Goal: Task Accomplishment & Management: Use online tool/utility

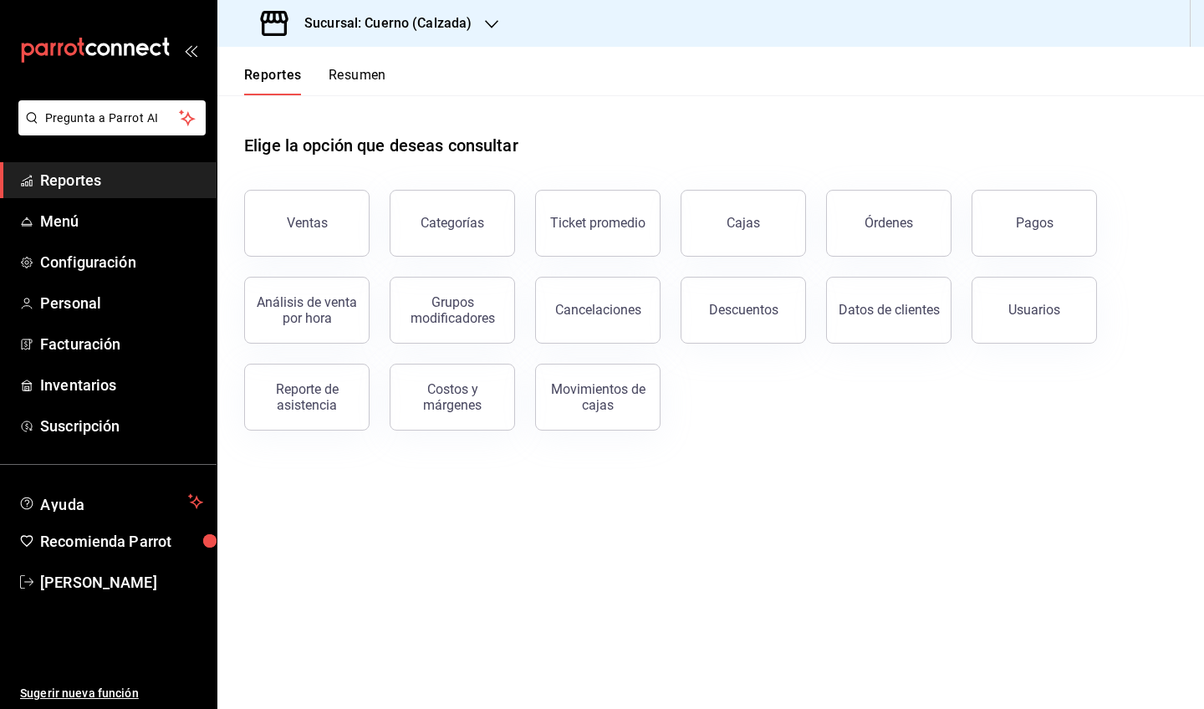
click at [308, 189] on div "Ventas" at bounding box center [296, 213] width 145 height 87
click at [311, 205] on button "Ventas" at bounding box center [306, 223] width 125 height 67
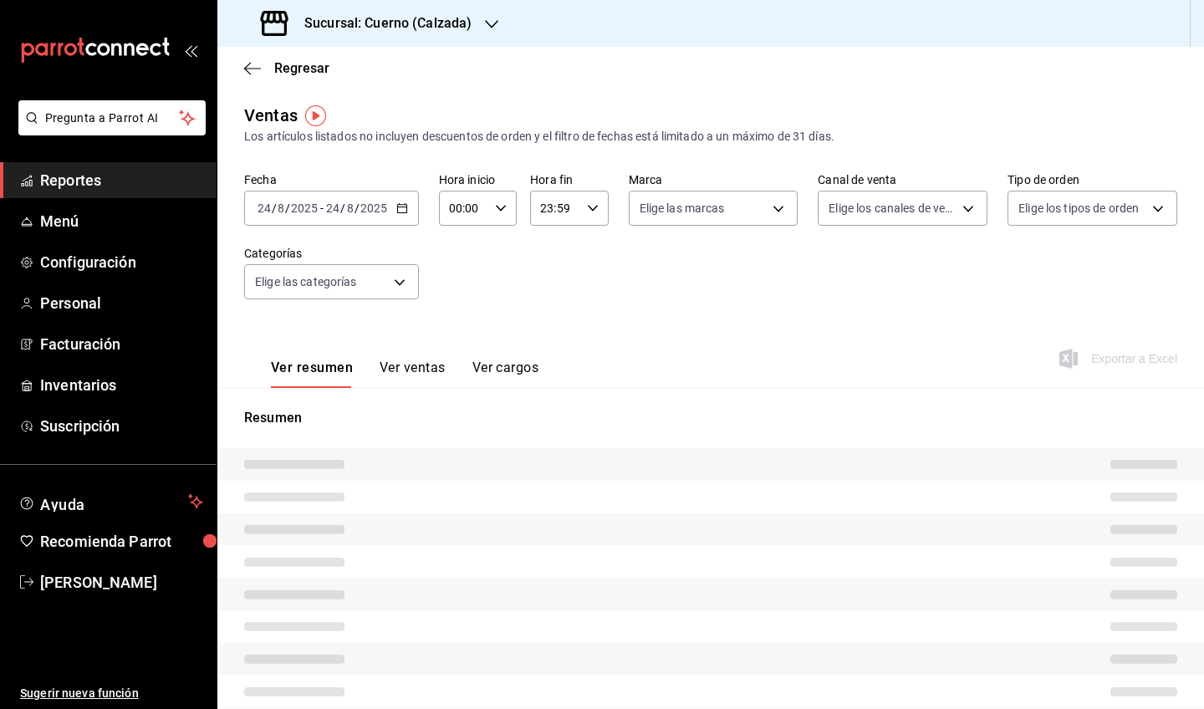
type input "05:00"
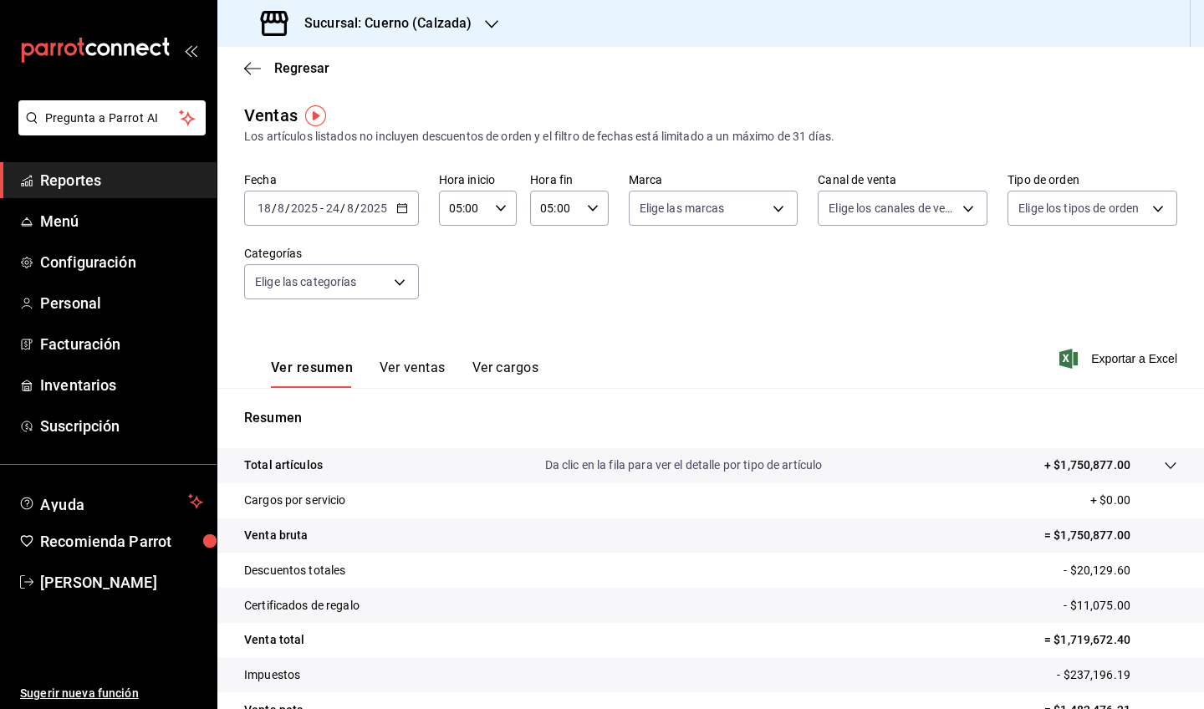
click at [396, 203] on icon "button" at bounding box center [402, 208] width 12 height 12
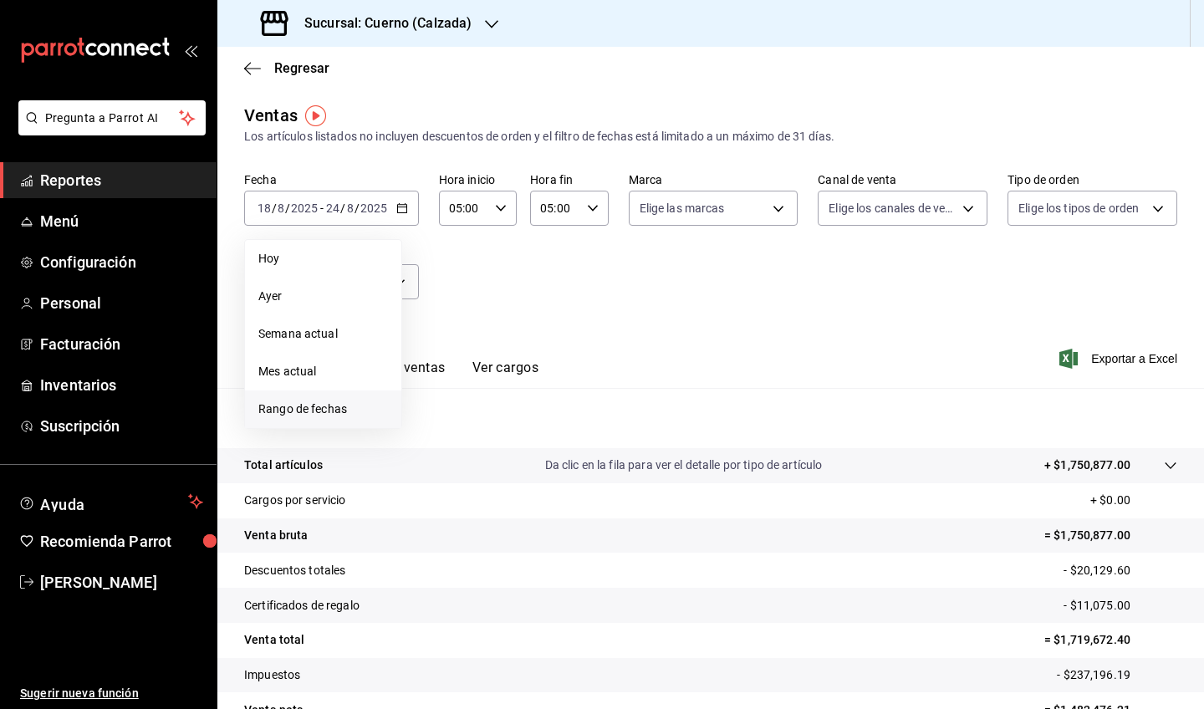
click at [304, 398] on li "Rango de fechas" at bounding box center [323, 409] width 156 height 38
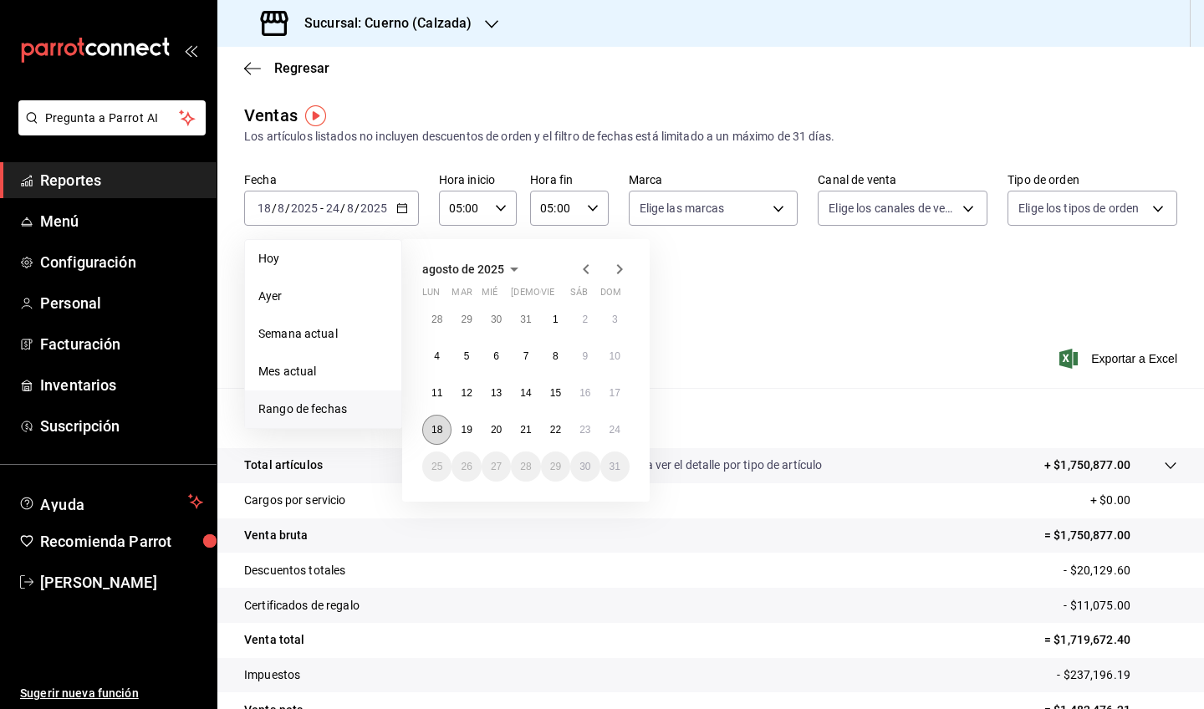
click at [435, 426] on abbr "18" at bounding box center [436, 430] width 11 height 12
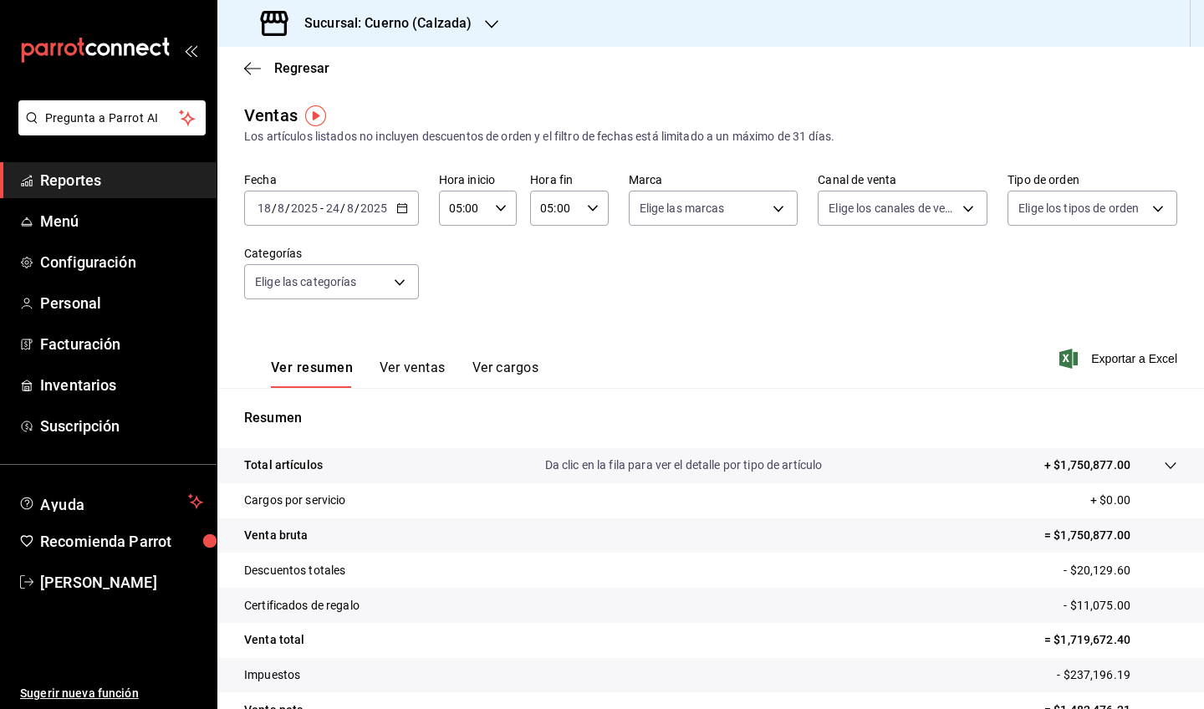
click at [707, 352] on div "Ver resumen Ver ventas Ver cargos Exportar a Excel" at bounding box center [710, 353] width 986 height 69
click at [415, 213] on div "[DATE] [DATE] - [DATE] [DATE]" at bounding box center [331, 208] width 175 height 35
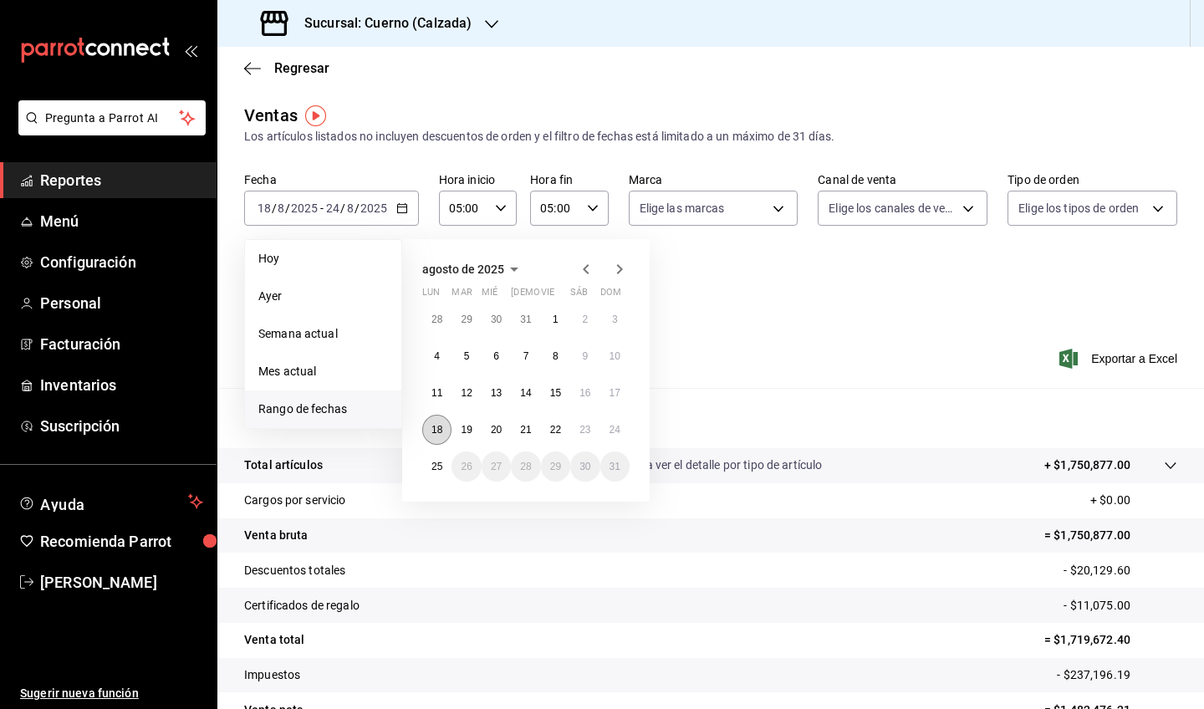
click at [438, 426] on abbr "18" at bounding box center [436, 430] width 11 height 12
click at [440, 471] on abbr "25" at bounding box center [436, 467] width 11 height 12
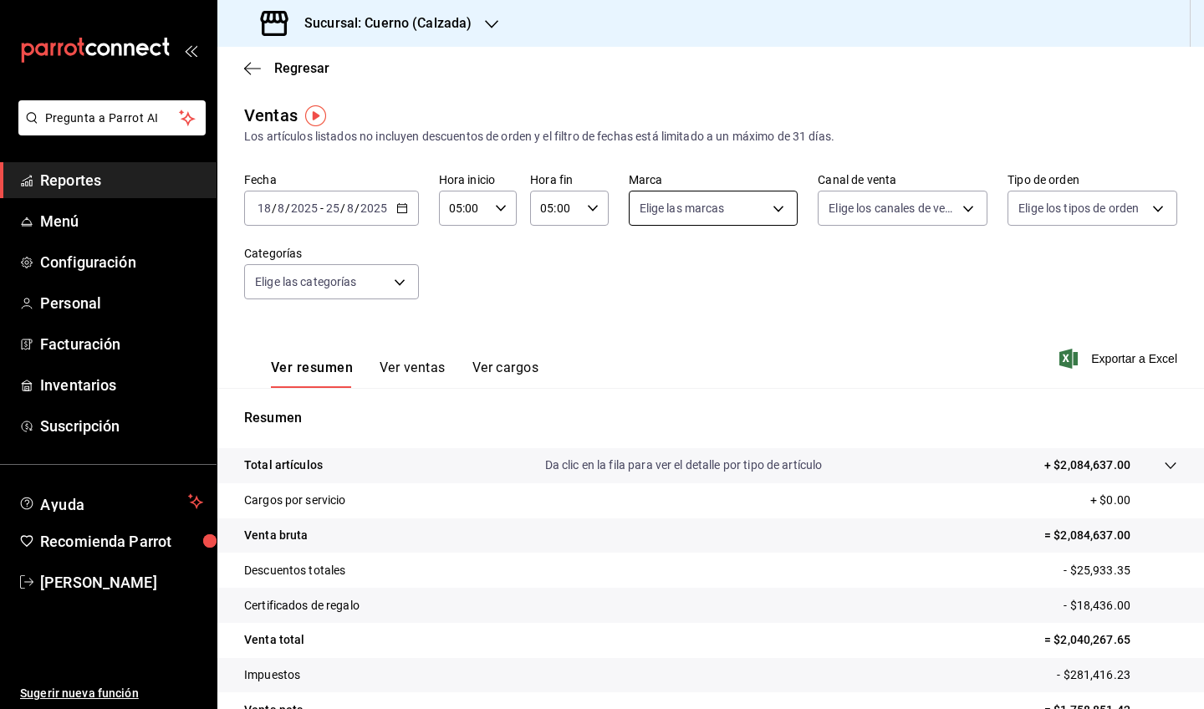
click at [699, 216] on body "Pregunta a Parrot AI Reportes Menú Configuración Personal Facturación Inventari…" at bounding box center [602, 354] width 1204 height 709
click at [707, 323] on span "Cuerno - Calzada" at bounding box center [732, 329] width 116 height 18
type input "b7ae777b-2dfc-42e0-9650-6cefdf37a424"
checkbox input "true"
click at [707, 285] on div at bounding box center [602, 354] width 1204 height 709
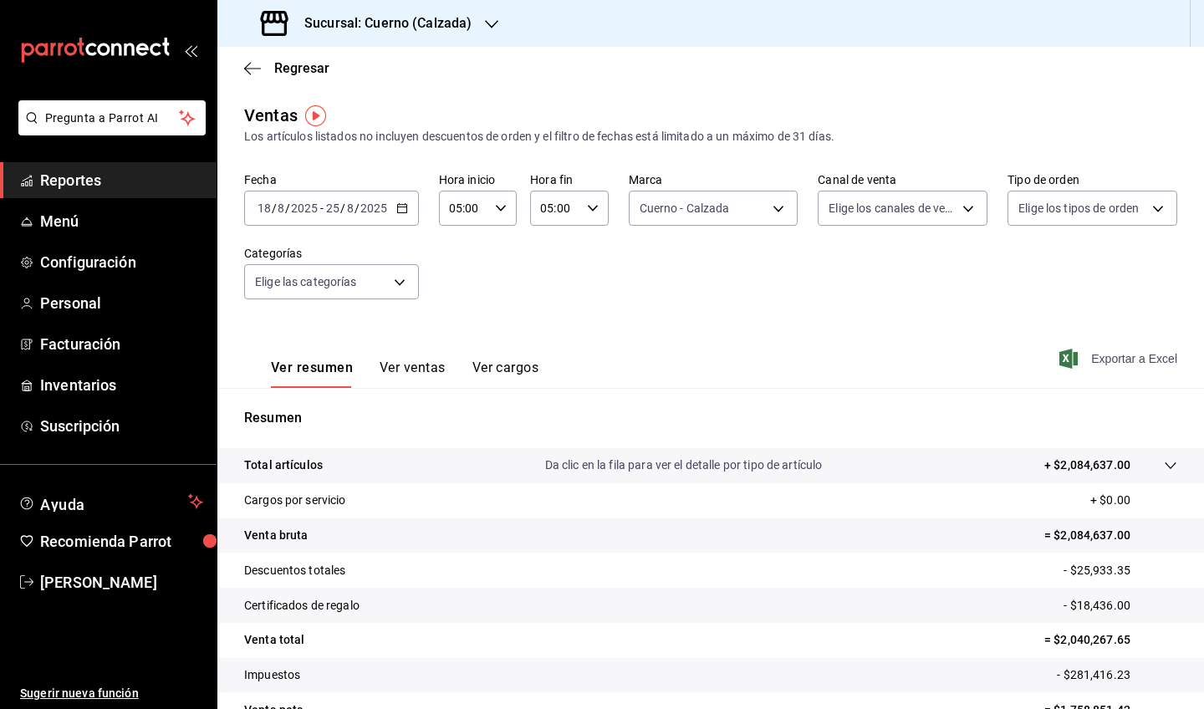
click at [707, 365] on span "Exportar a Excel" at bounding box center [1120, 359] width 115 height 20
